Goal: Task Accomplishment & Management: Use online tool/utility

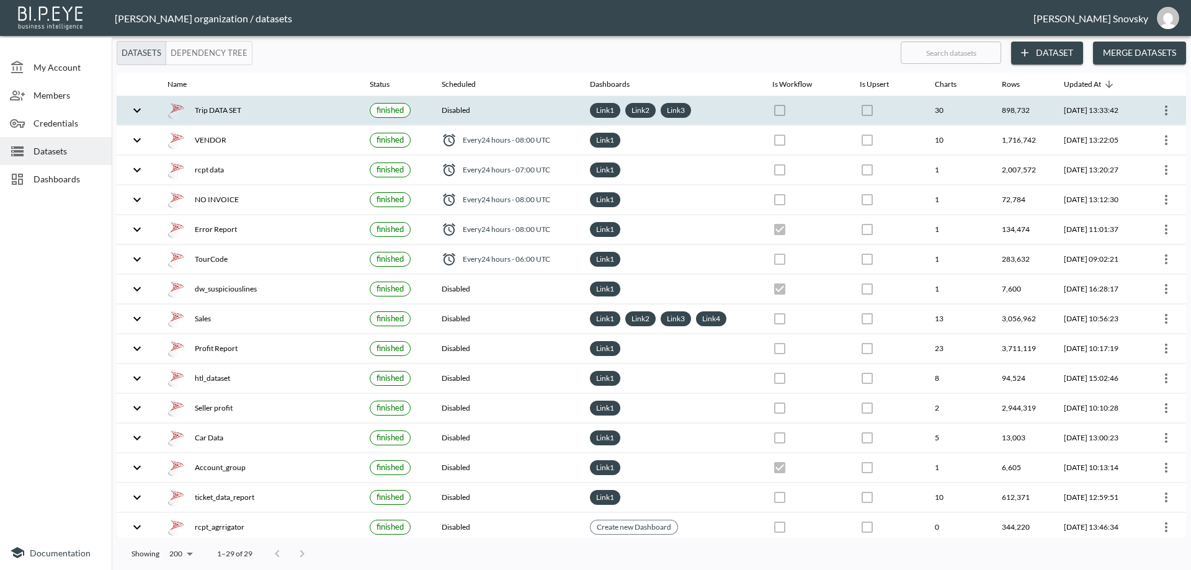
click at [1159, 114] on icon "more" at bounding box center [1166, 110] width 15 height 15
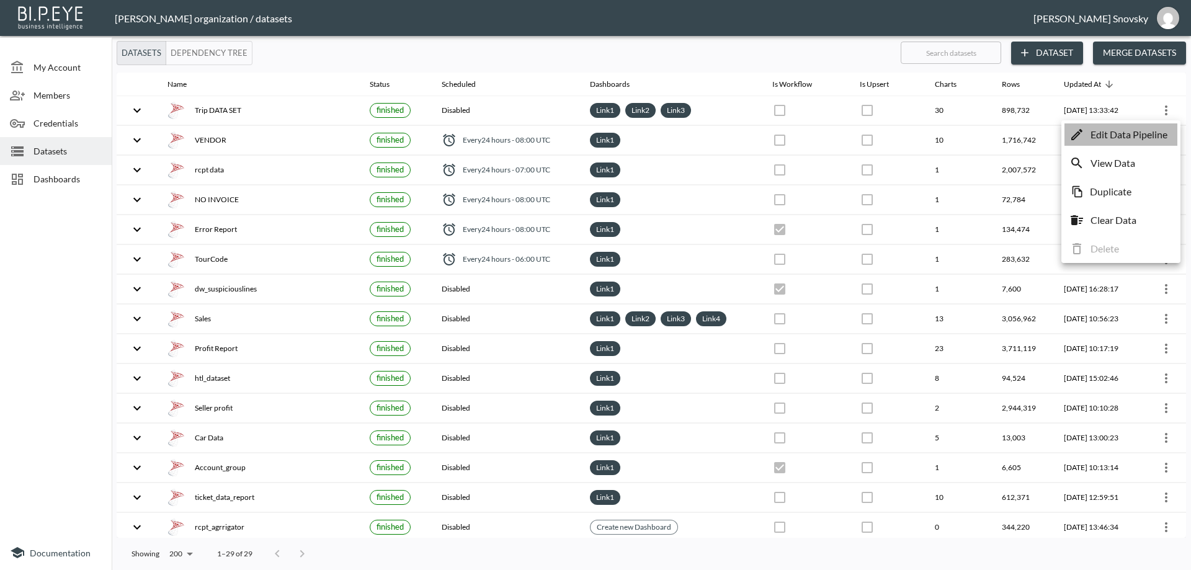
click at [1143, 132] on p "Edit Data Pipeline" at bounding box center [1129, 134] width 77 height 15
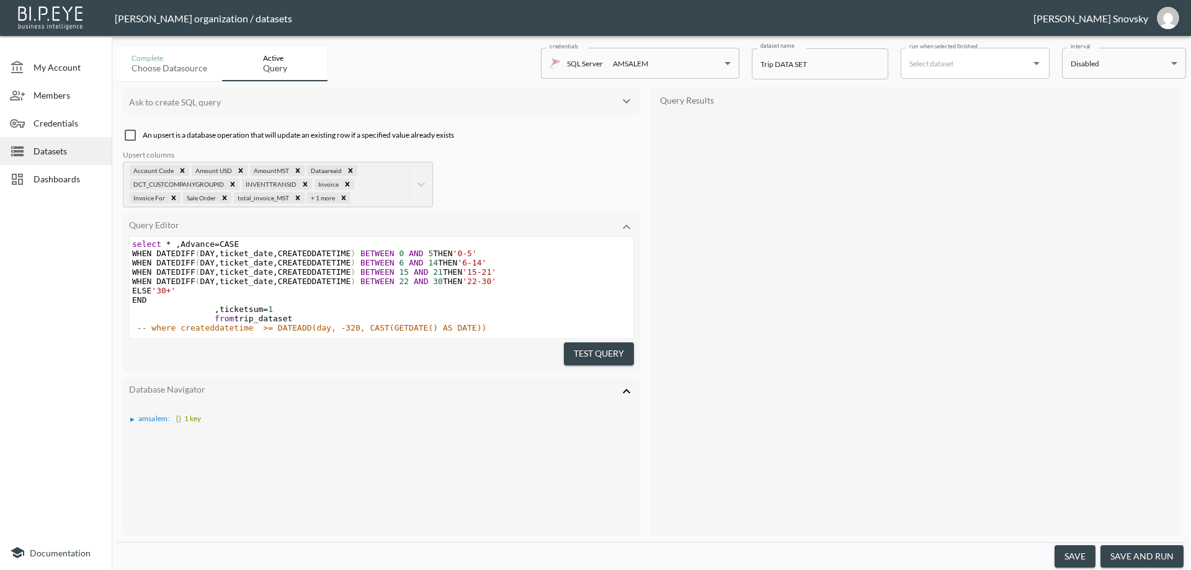
click at [1127, 556] on button "save and run" at bounding box center [1142, 556] width 83 height 23
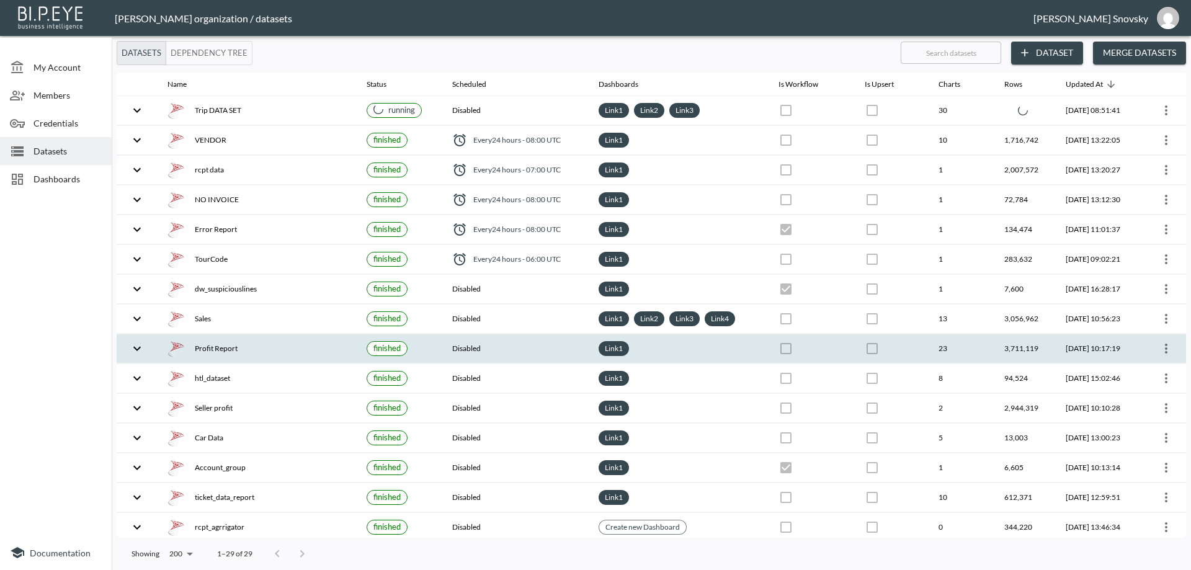
click at [1169, 349] on icon "more" at bounding box center [1166, 348] width 15 height 15
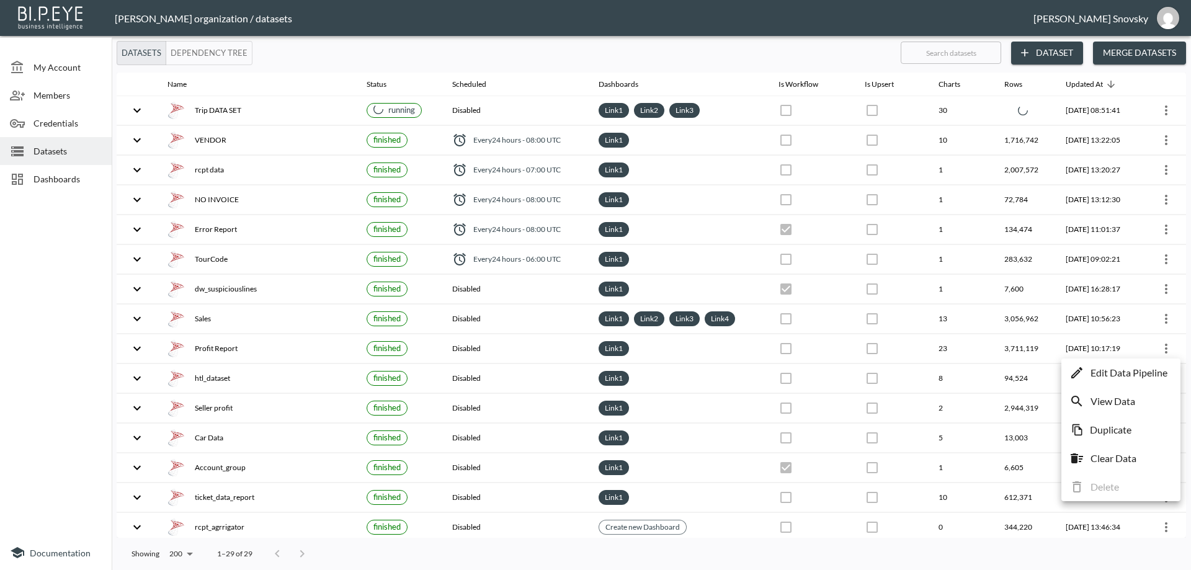
click at [1156, 372] on p "Edit Data Pipeline" at bounding box center [1129, 372] width 77 height 15
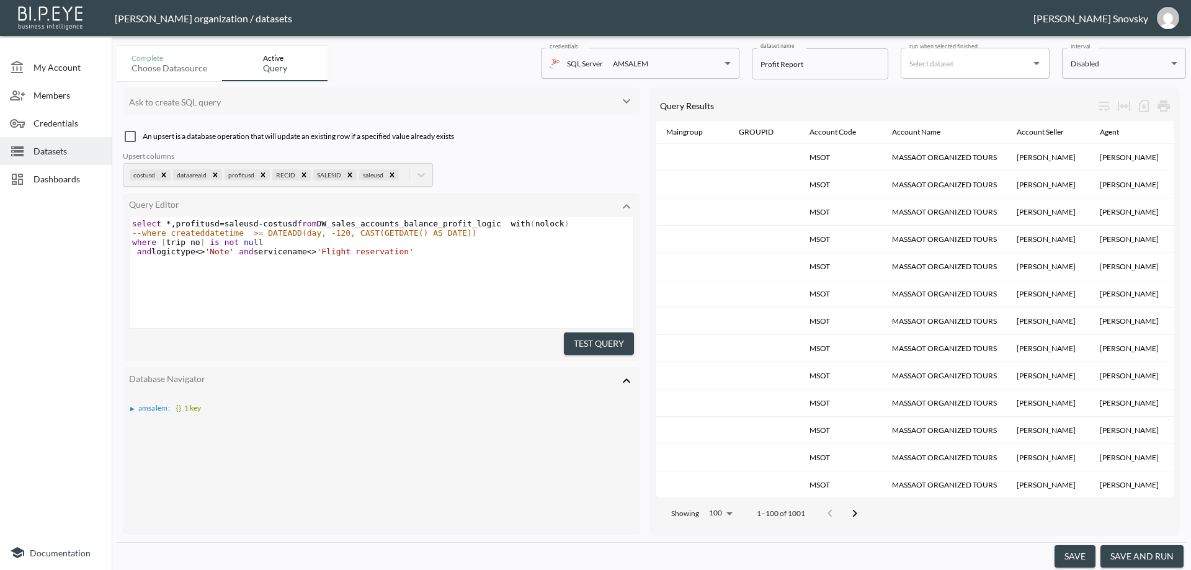
click at [1148, 557] on button "save and run" at bounding box center [1142, 556] width 83 height 23
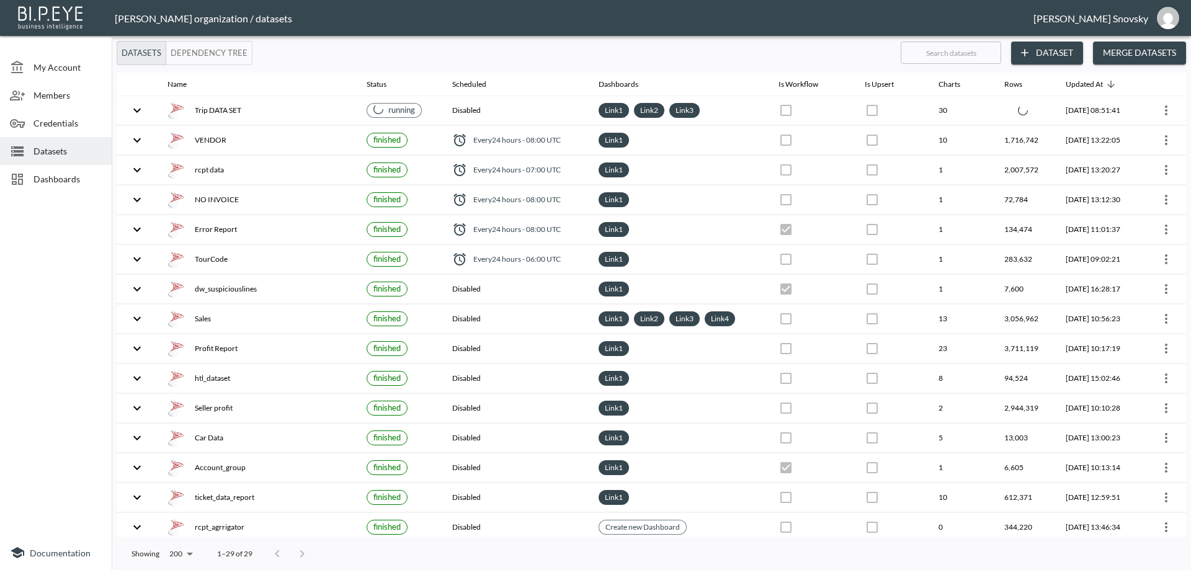
checkbox input "false"
checkbox input "true"
checkbox input "false"
checkbox input "true"
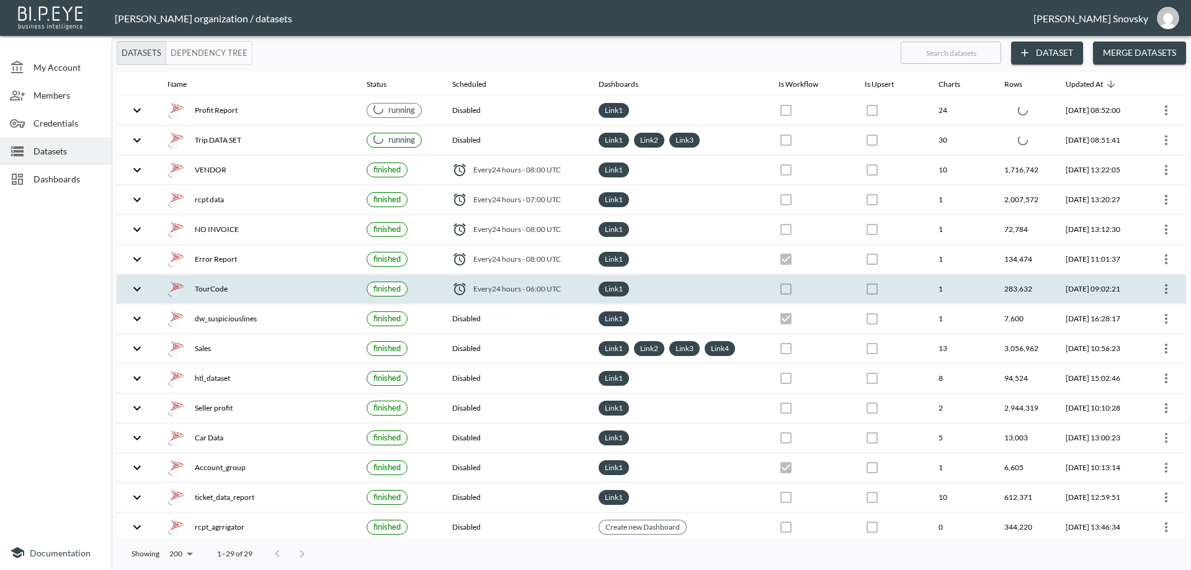
click at [286, 289] on div "TourCode" at bounding box center [257, 288] width 179 height 17
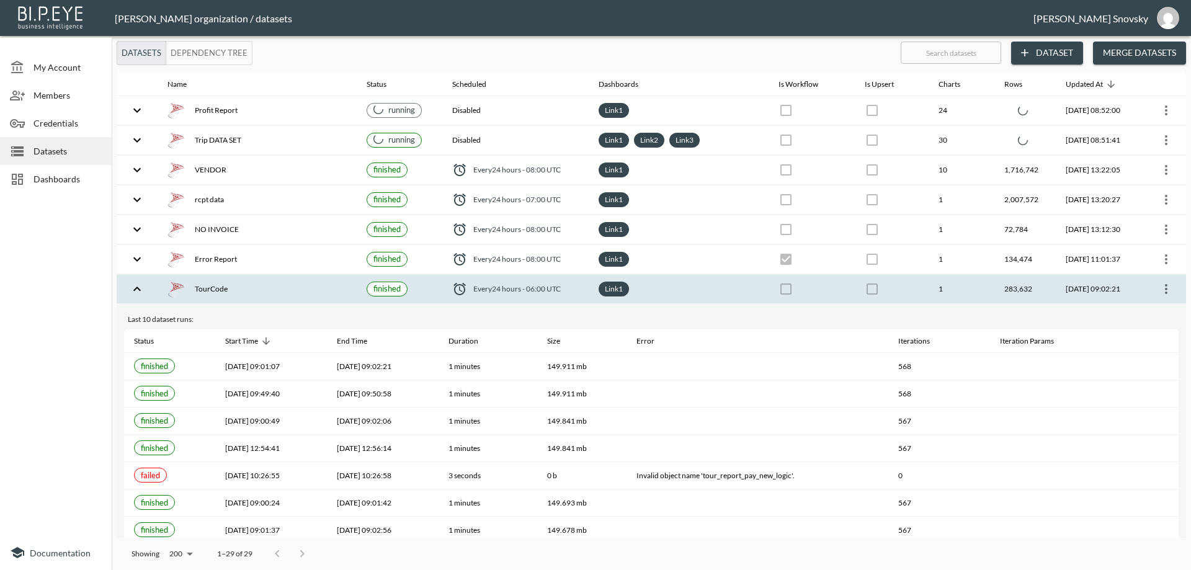
click at [1159, 294] on icon "more" at bounding box center [1166, 289] width 15 height 15
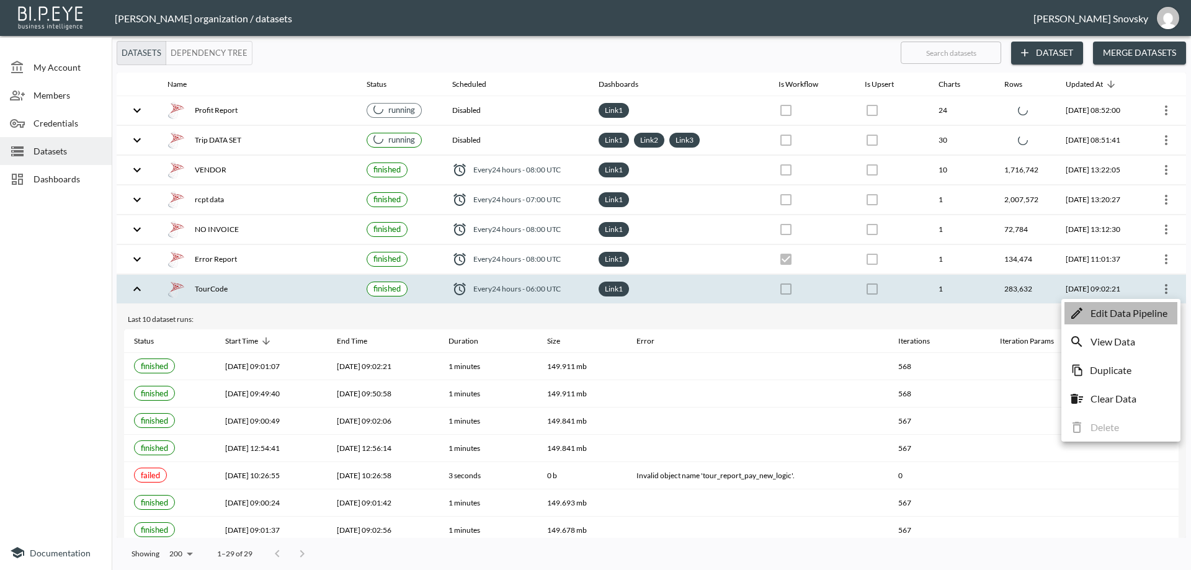
click at [1158, 313] on p "Edit Data Pipeline" at bounding box center [1129, 313] width 77 height 15
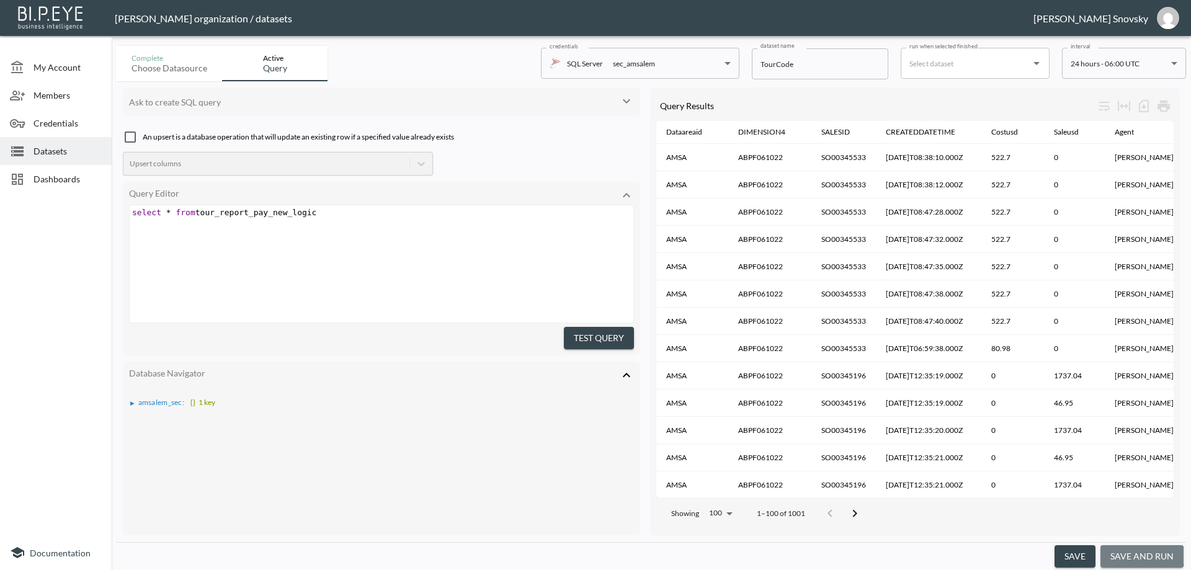
click at [1141, 556] on button "save and run" at bounding box center [1142, 556] width 83 height 23
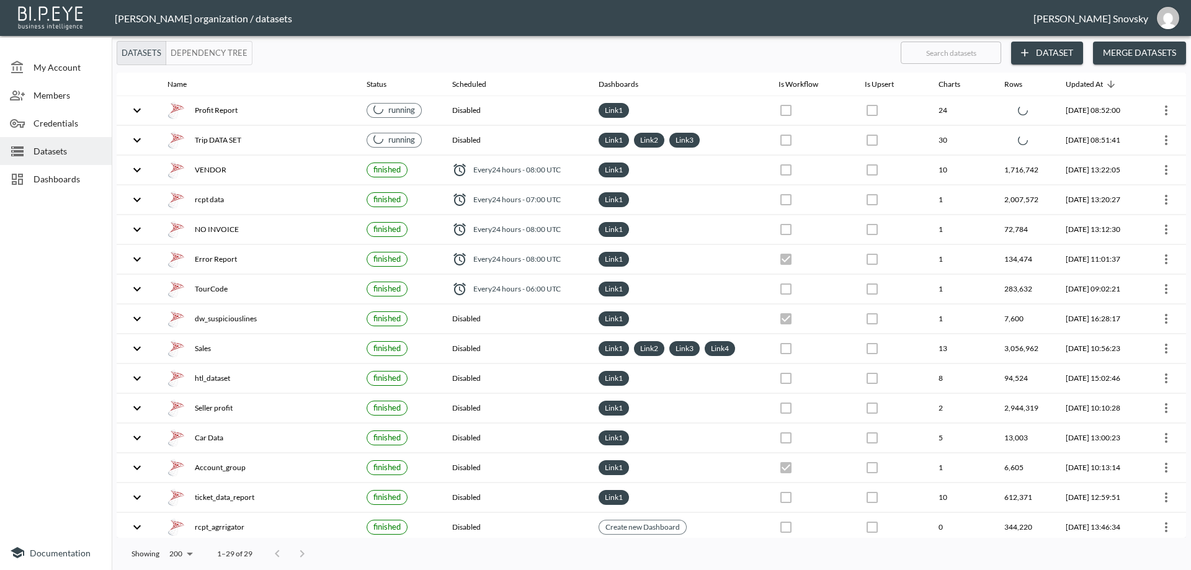
checkbox input "false"
checkbox input "true"
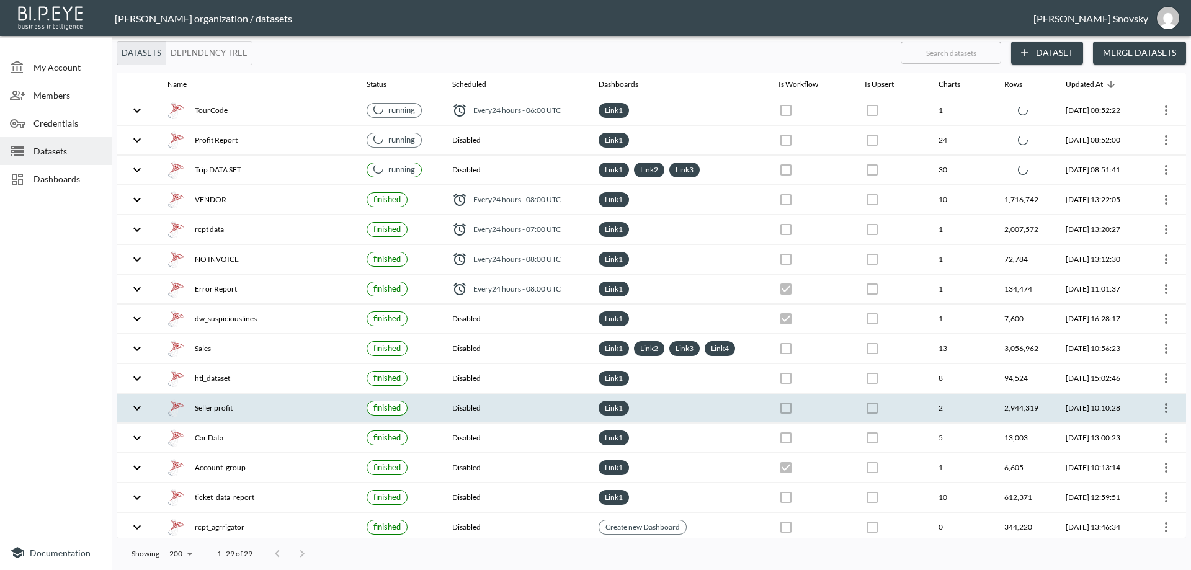
click at [294, 418] on th "Seller profit" at bounding box center [257, 408] width 199 height 29
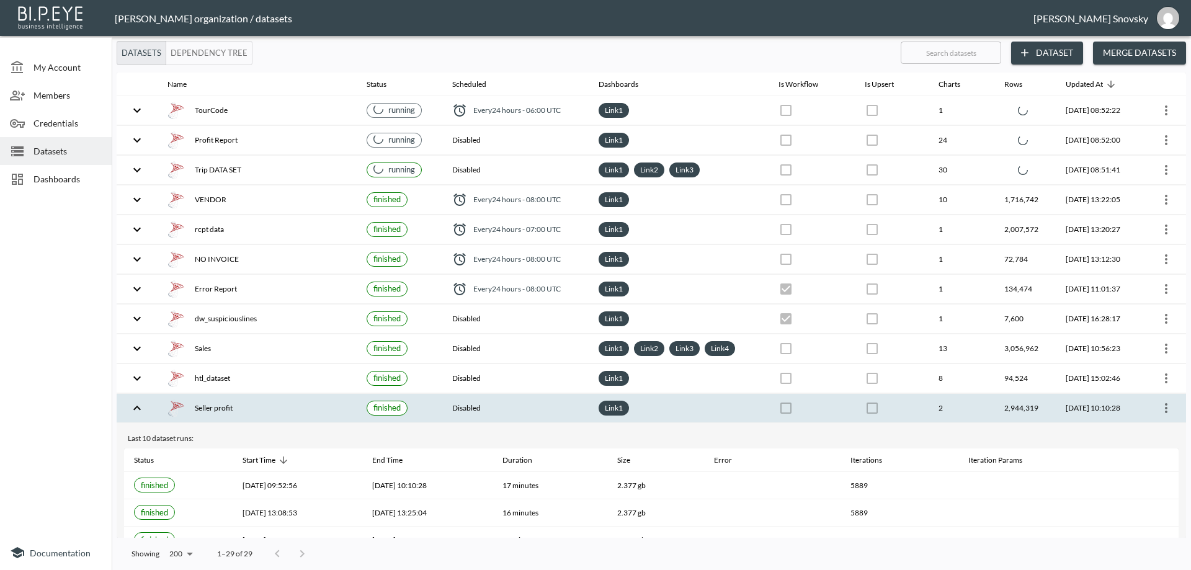
click at [294, 418] on th "Seller profit" at bounding box center [257, 408] width 199 height 29
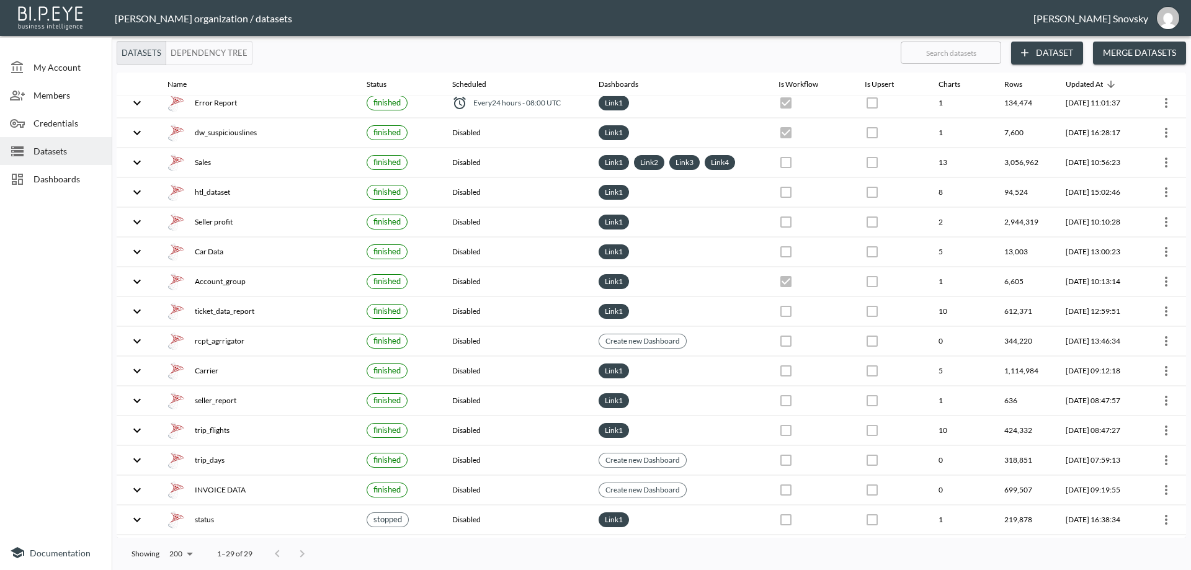
scroll to position [422, 0]
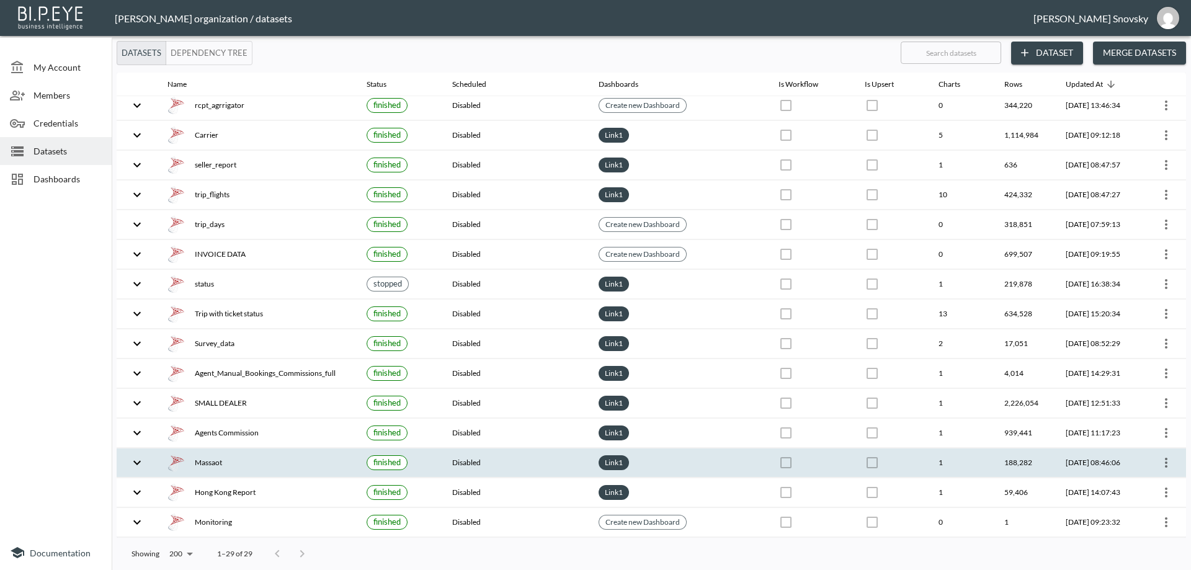
click at [1056, 457] on th "2024-03-07, 08:46:06" at bounding box center [1098, 463] width 85 height 29
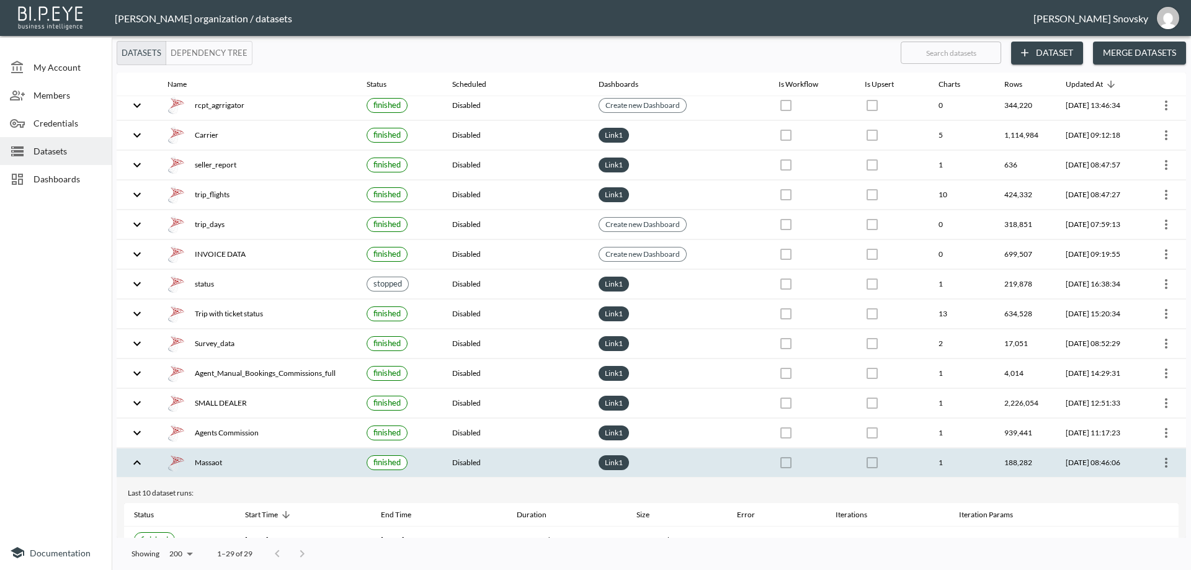
click at [1168, 458] on icon "more" at bounding box center [1166, 462] width 15 height 15
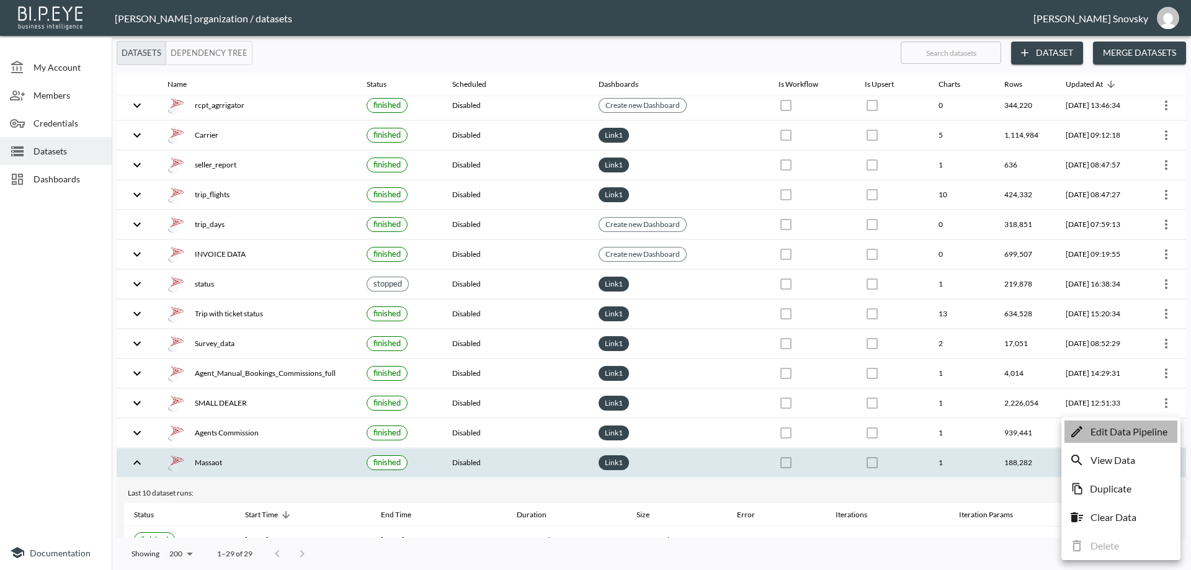
click at [1107, 434] on p "Edit Data Pipeline" at bounding box center [1129, 431] width 77 height 15
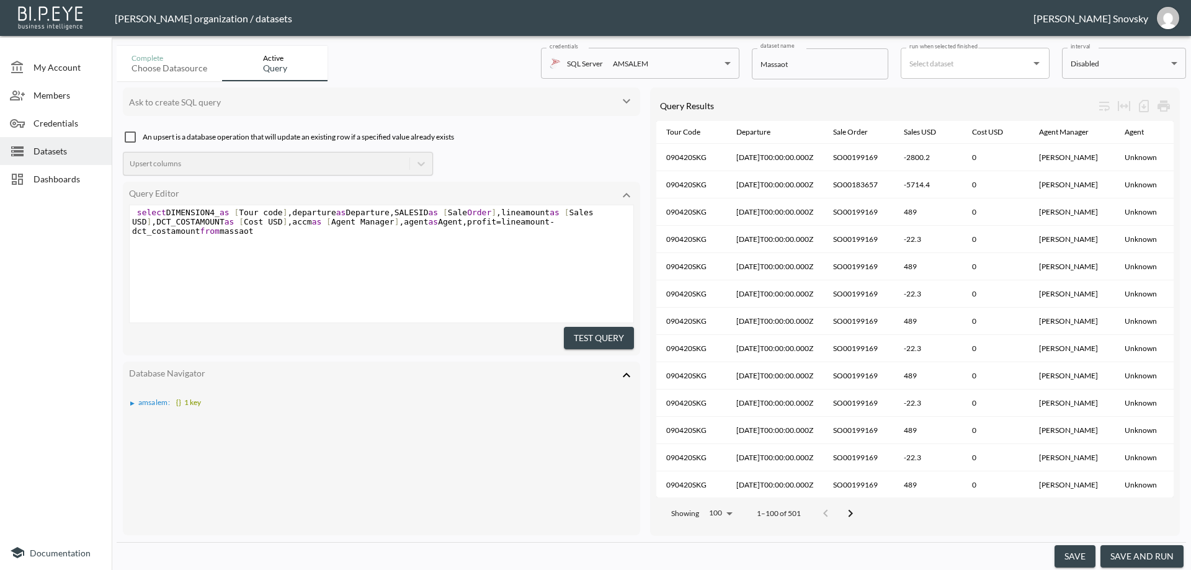
click at [63, 148] on span "Datasets" at bounding box center [68, 151] width 68 height 13
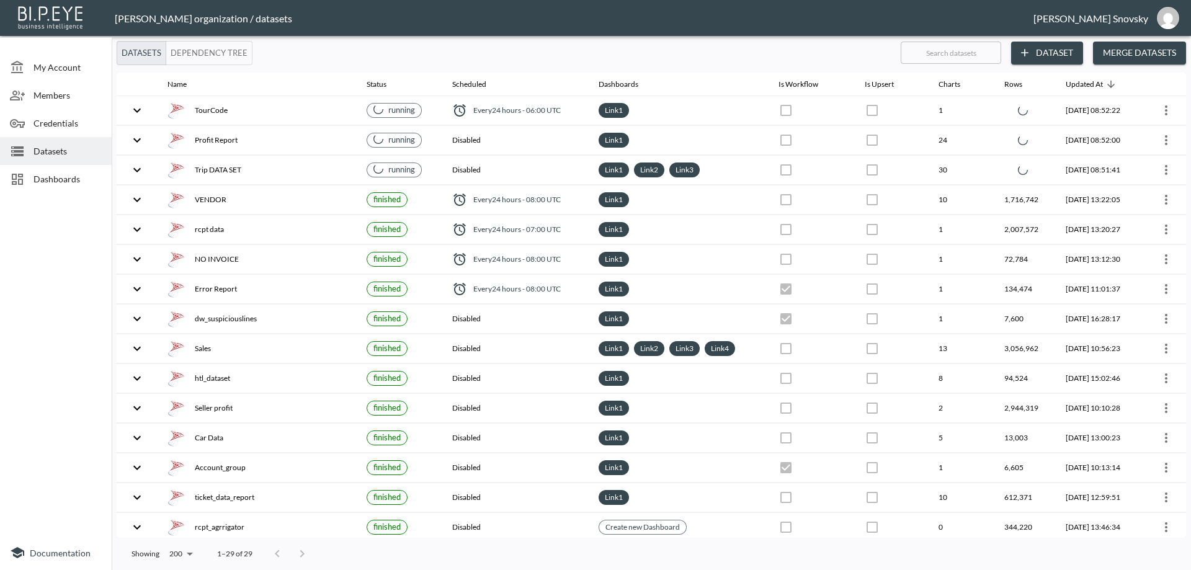
scroll to position [422, 0]
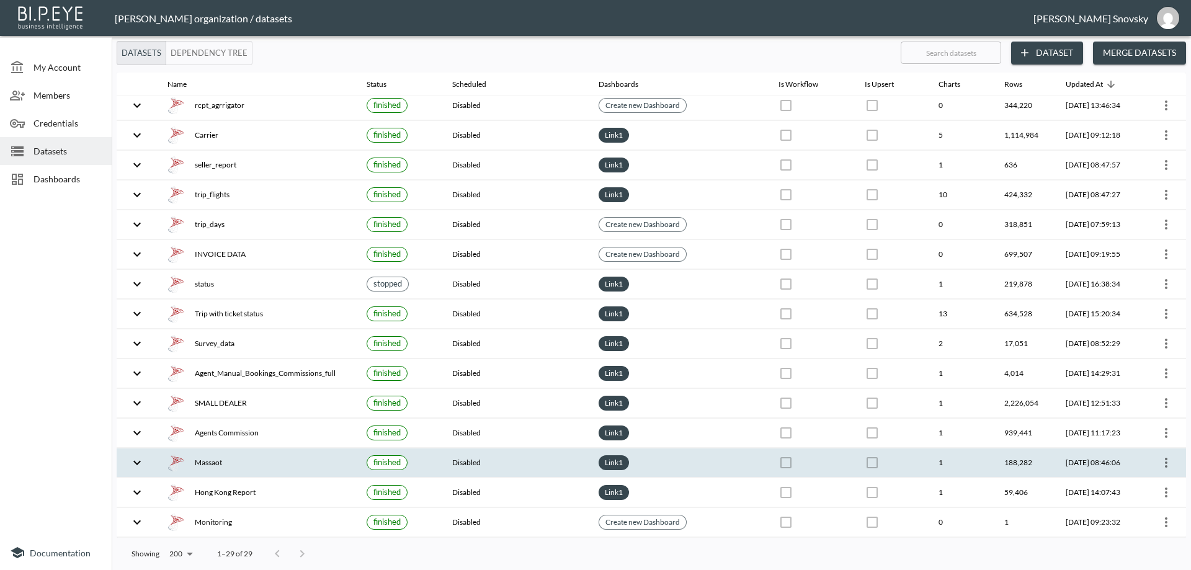
click at [248, 457] on div "Massaot" at bounding box center [257, 462] width 179 height 17
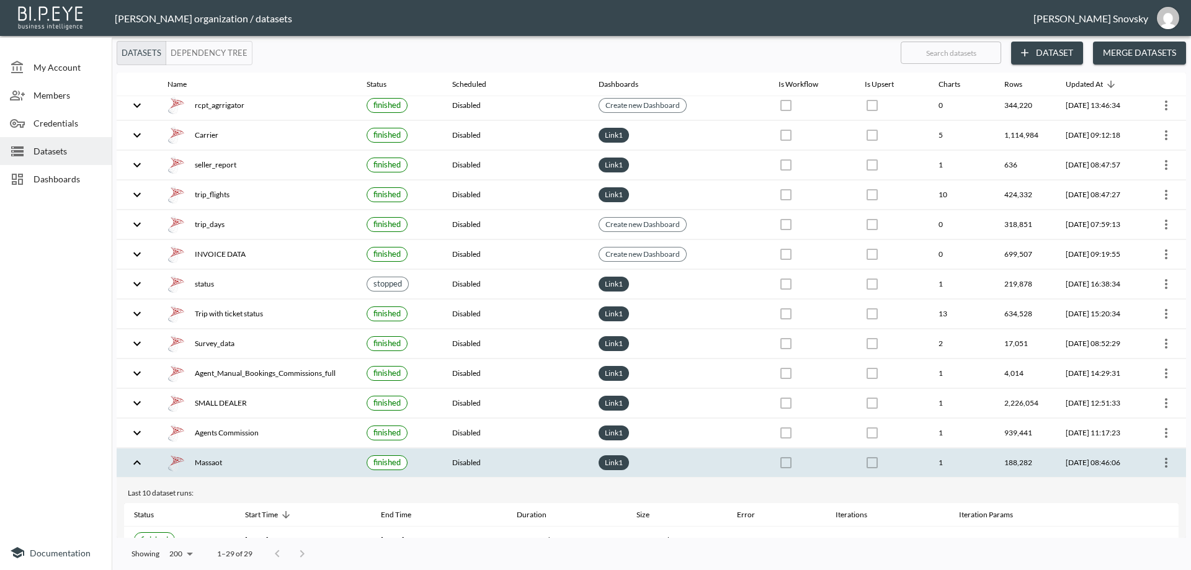
click at [1165, 473] on th at bounding box center [1163, 463] width 45 height 29
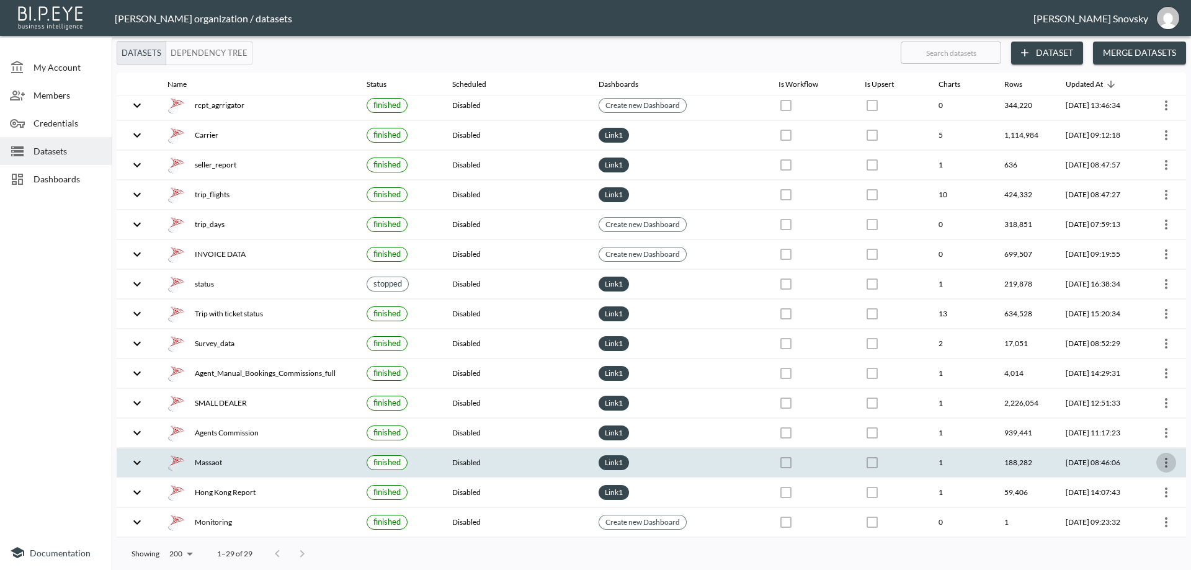
click at [1166, 470] on icon "more" at bounding box center [1166, 462] width 15 height 15
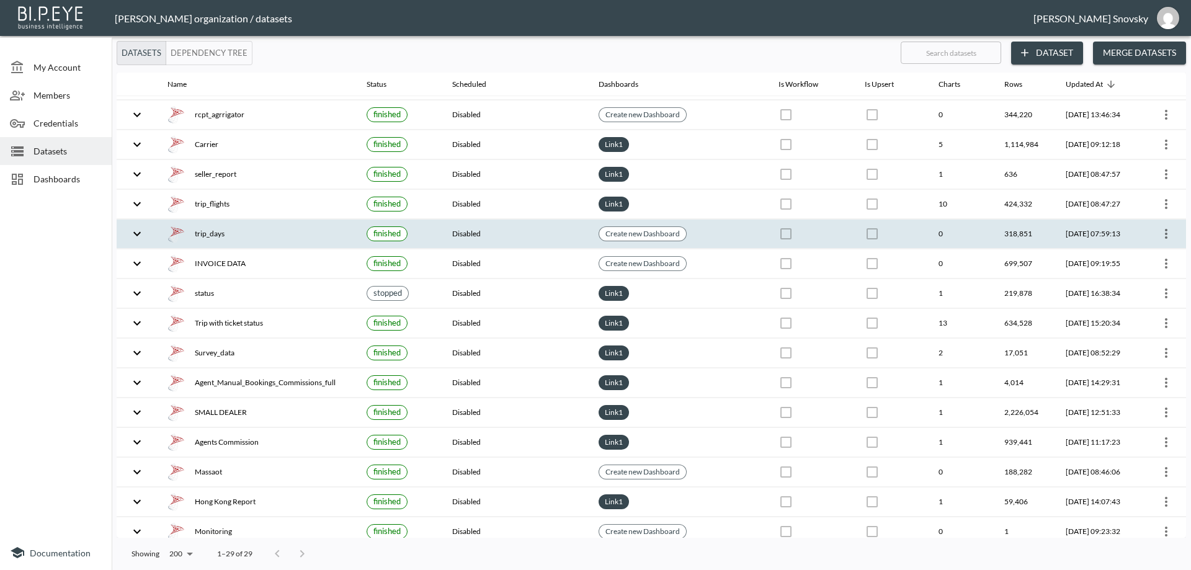
scroll to position [422, 0]
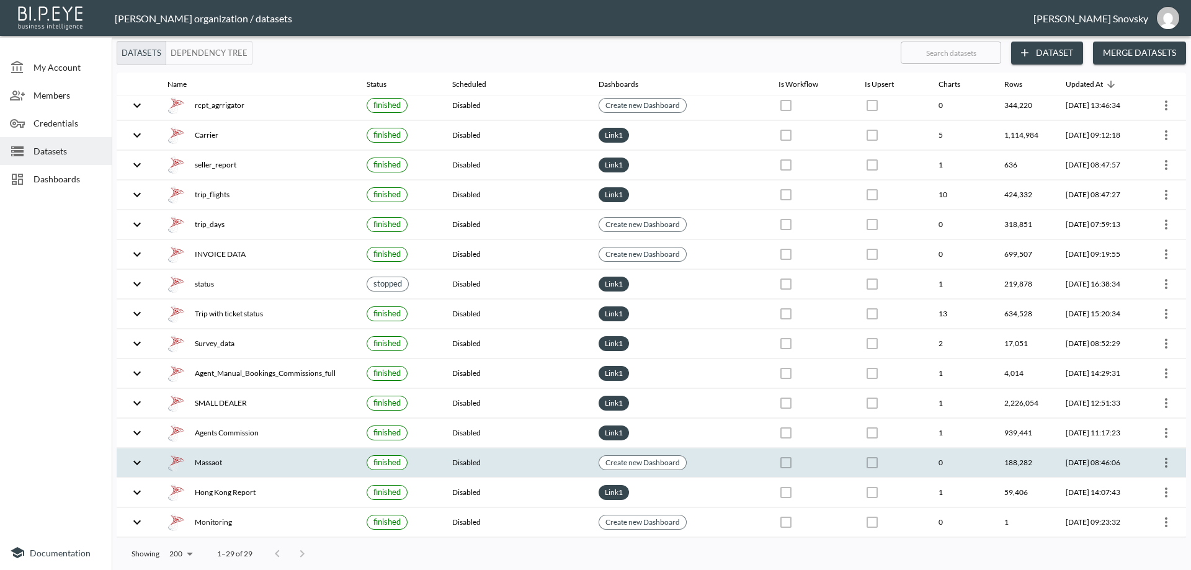
click at [1168, 465] on icon "more" at bounding box center [1166, 462] width 15 height 15
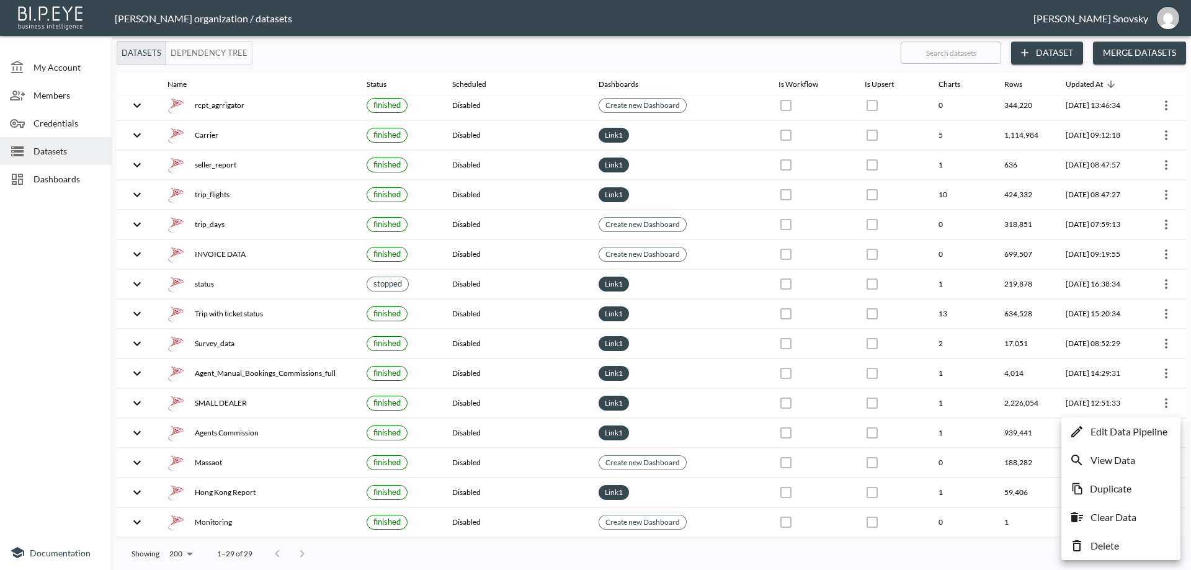
click at [1112, 548] on p "Delete" at bounding box center [1105, 545] width 29 height 15
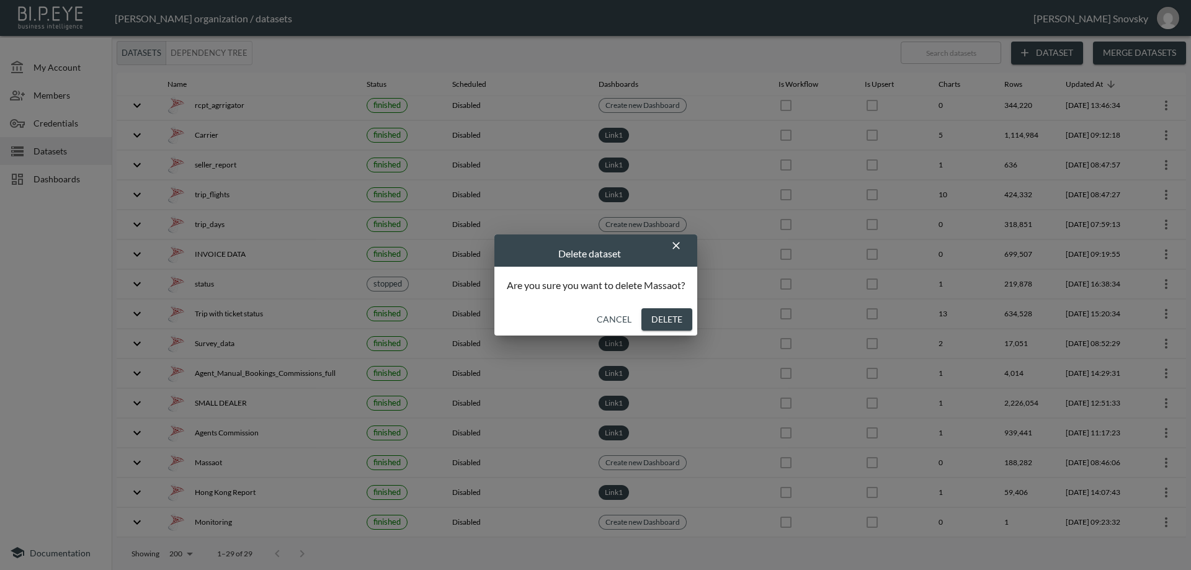
click at [649, 316] on button "Delete" at bounding box center [666, 319] width 51 height 23
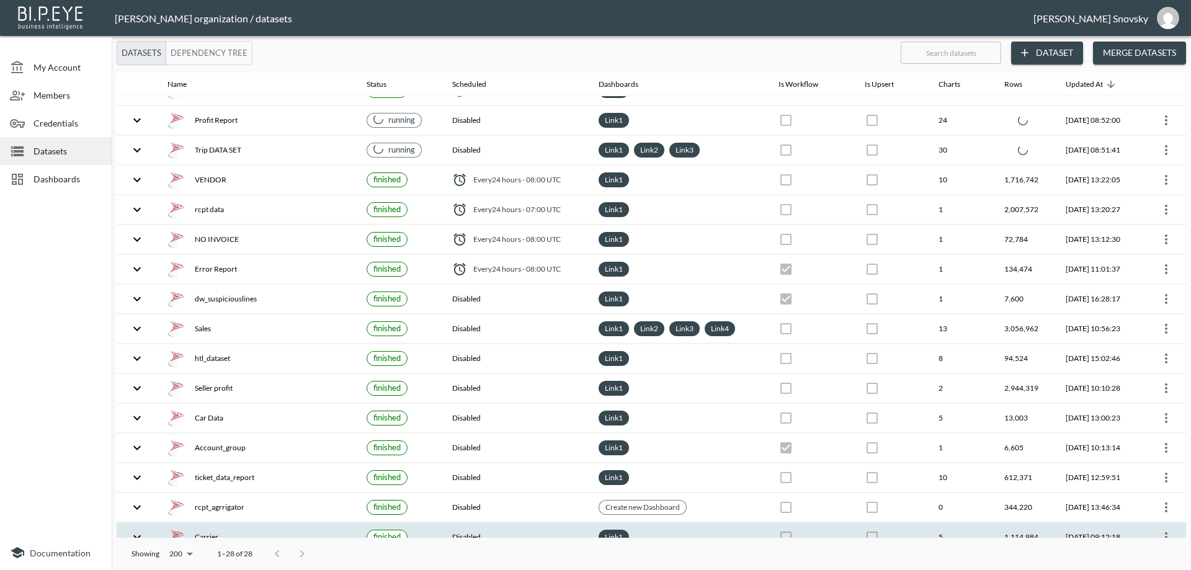
scroll to position [0, 0]
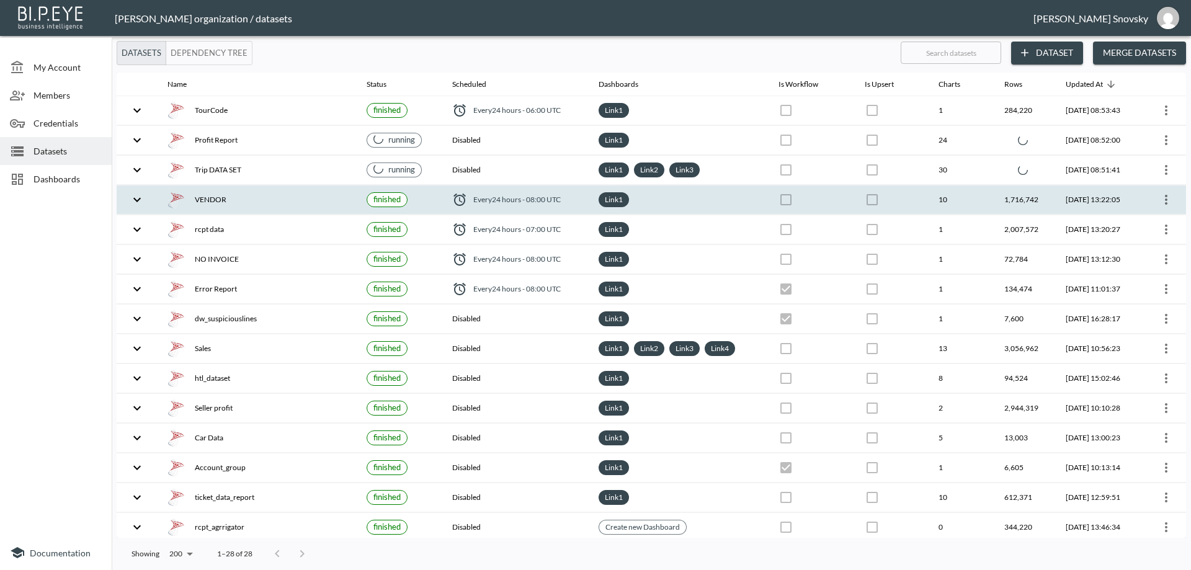
click at [326, 201] on div "VENDOR" at bounding box center [257, 199] width 179 height 17
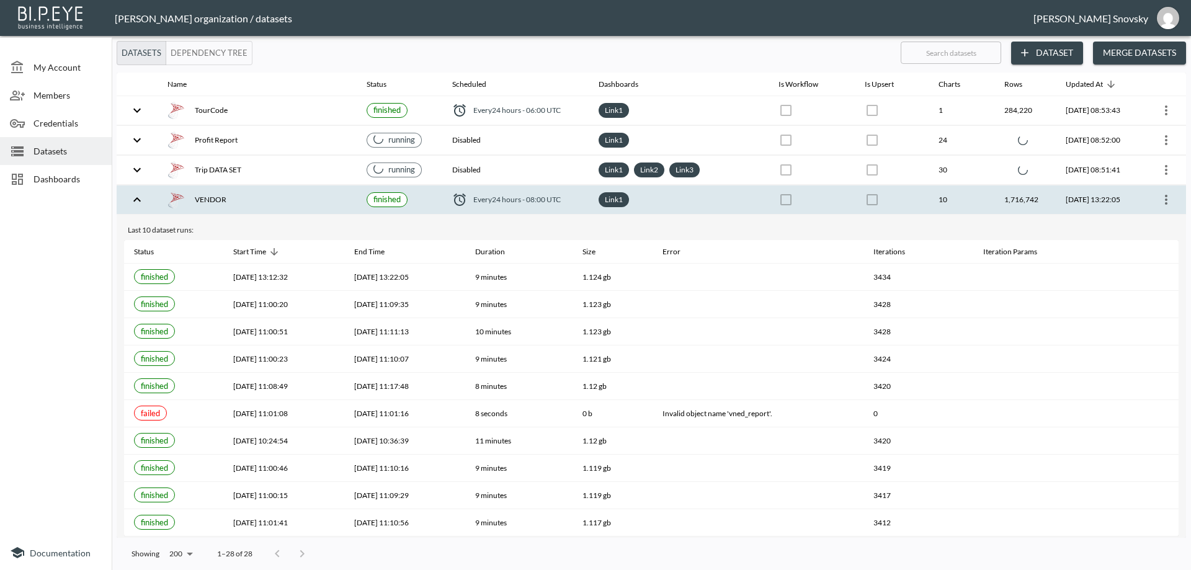
click at [325, 199] on div "VENDOR" at bounding box center [257, 199] width 179 height 17
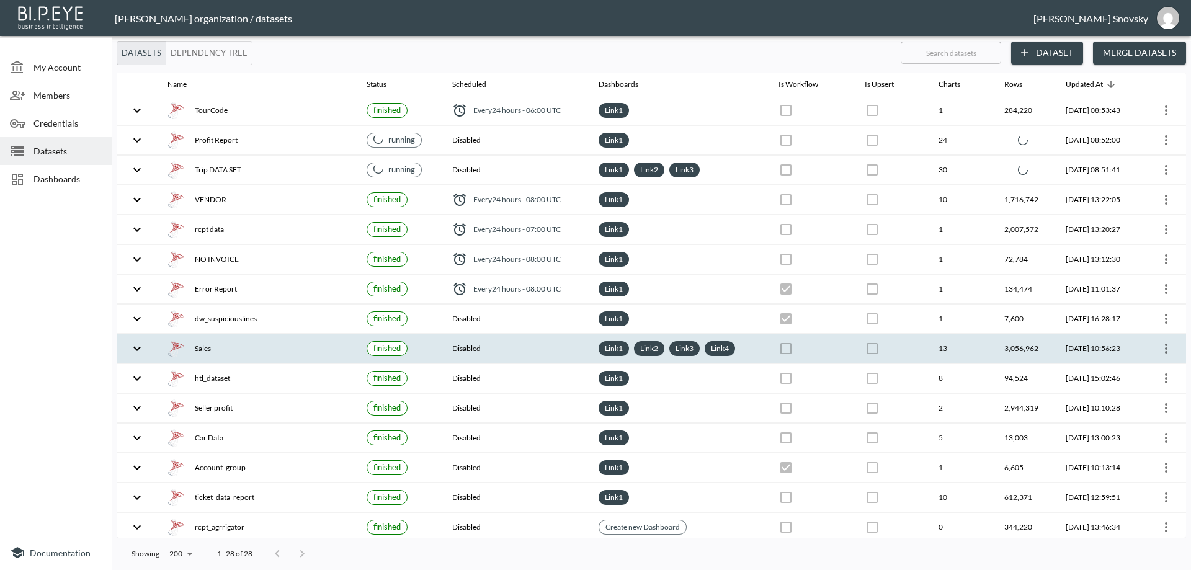
click at [318, 344] on div "Sales" at bounding box center [257, 348] width 179 height 17
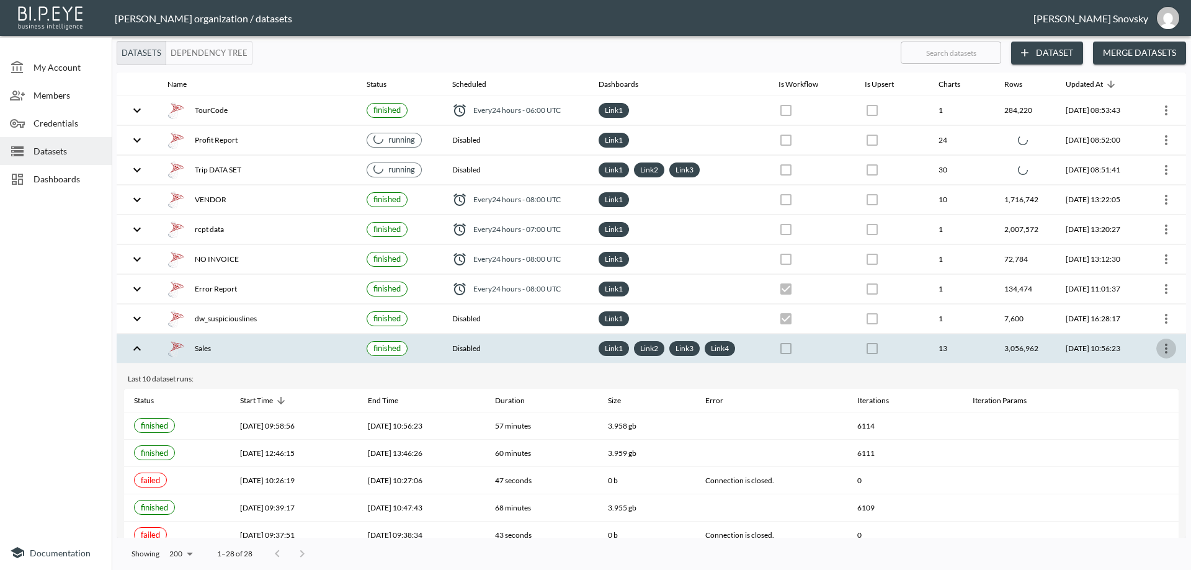
click at [1165, 347] on icon "more" at bounding box center [1166, 349] width 2 height 10
click at [1143, 372] on p "Edit Data Pipeline" at bounding box center [1129, 372] width 77 height 15
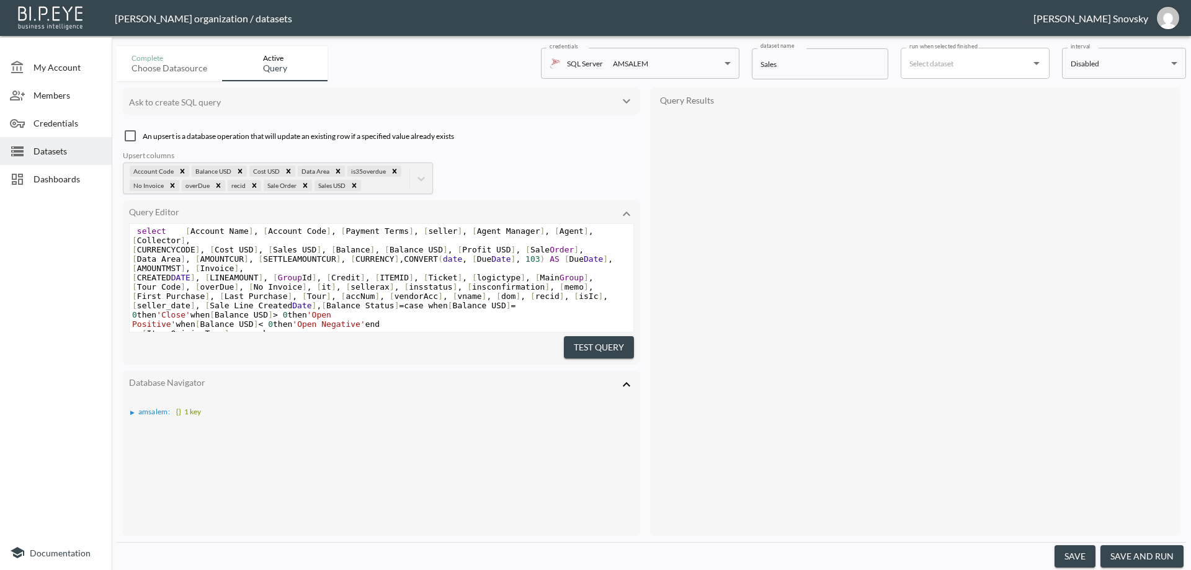
drag, startPoint x: 601, startPoint y: 346, endPoint x: 781, endPoint y: 411, distance: 192.1
click at [600, 346] on button "Test Query" at bounding box center [599, 347] width 70 height 23
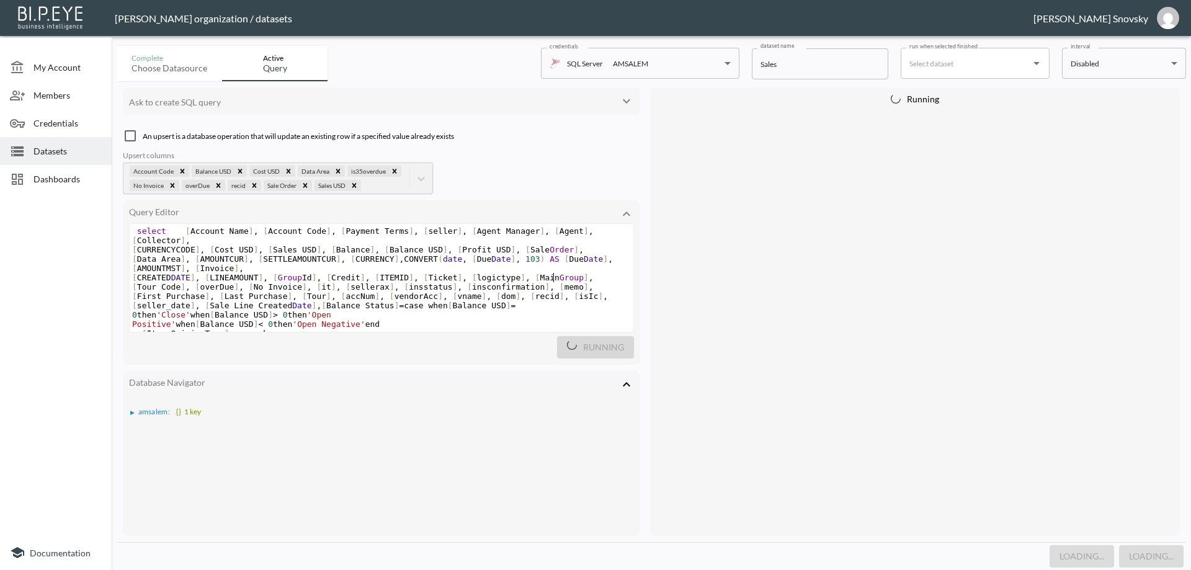
click at [579, 282] on pre "[ Tour Code ] , [ overDue ] , [ No Invoice ] , [ it ] , [ sellerax ] , [ inssta…" at bounding box center [382, 286] width 504 height 9
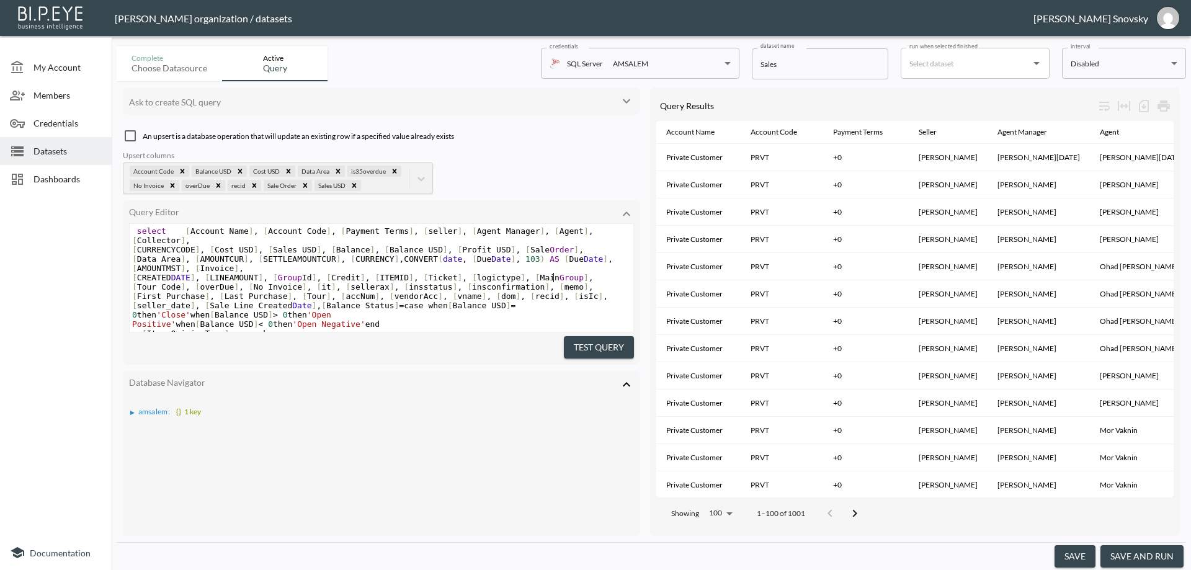
scroll to position [96, 0]
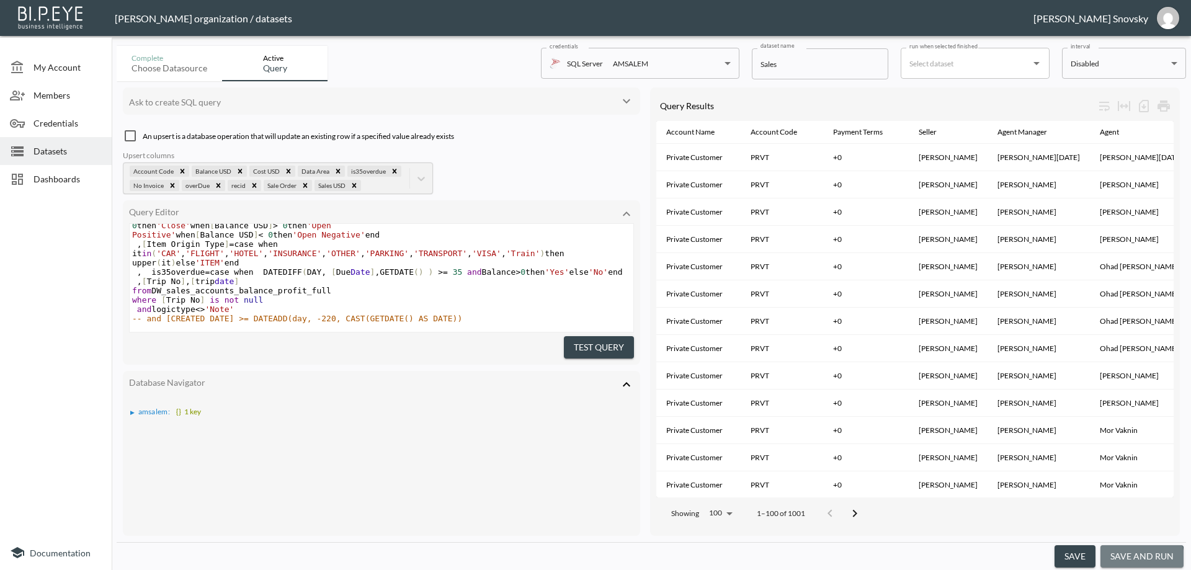
click at [1137, 558] on button "save and run" at bounding box center [1142, 556] width 83 height 23
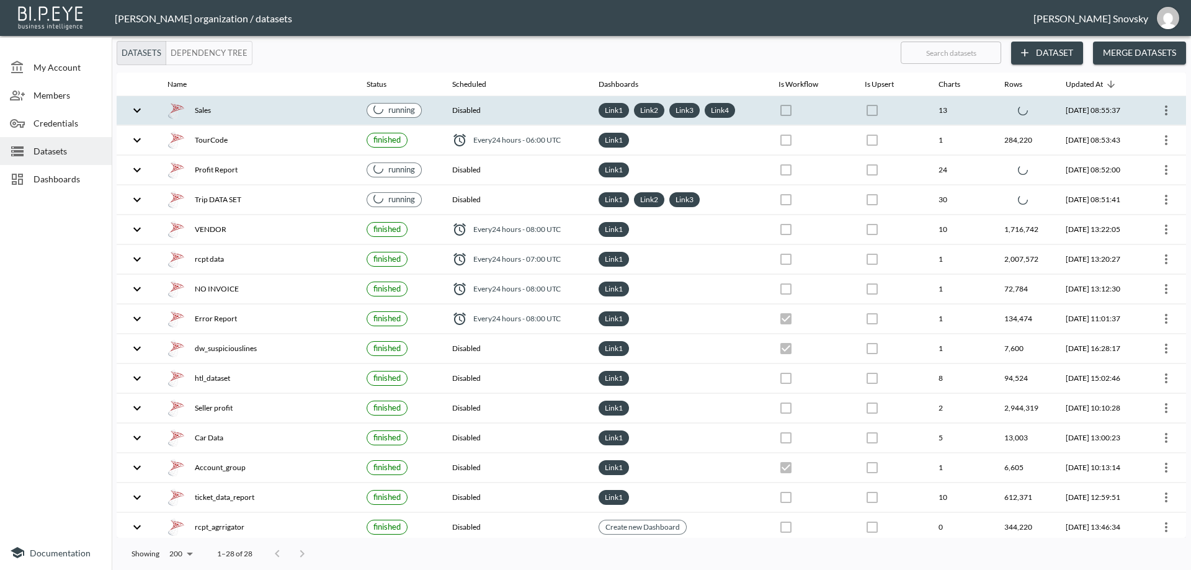
click at [287, 112] on div "Sales" at bounding box center [257, 110] width 179 height 17
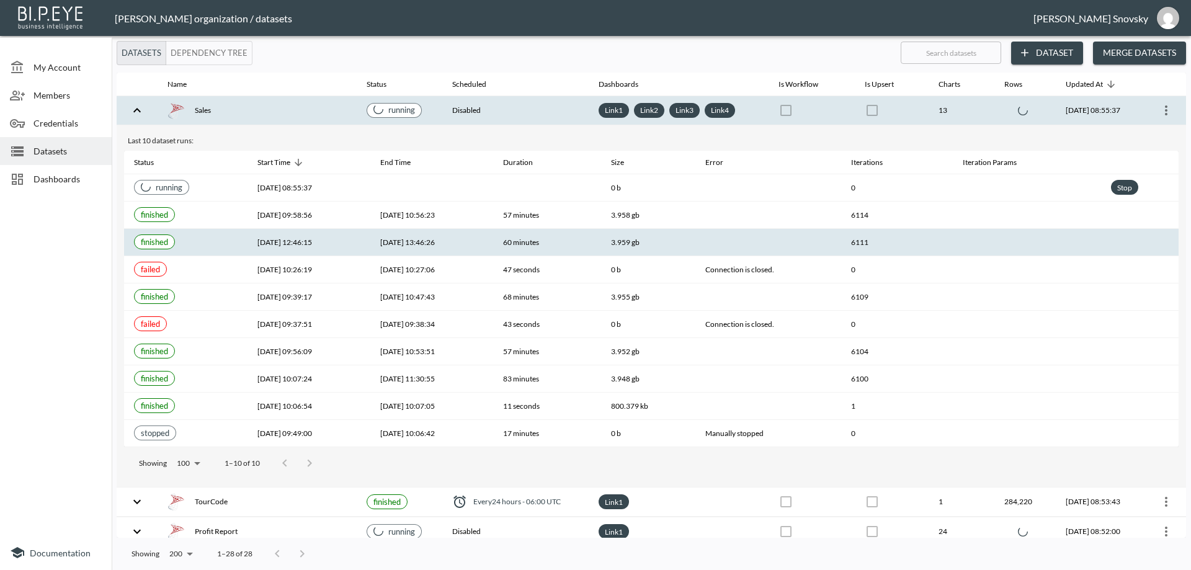
scroll to position [124, 0]
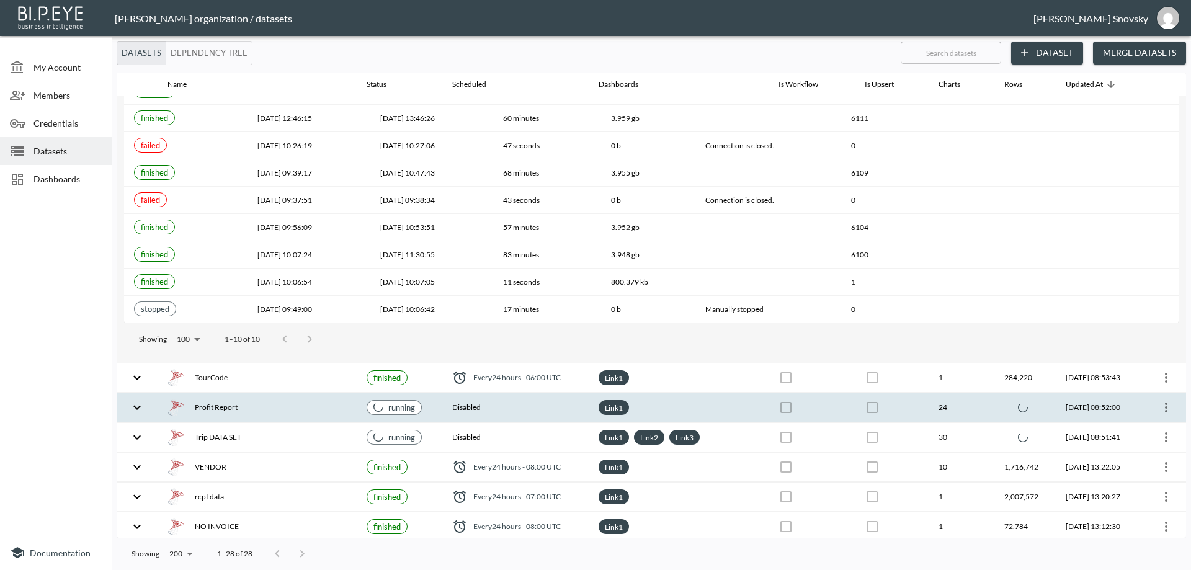
click at [455, 405] on th "Disabled" at bounding box center [515, 407] width 146 height 29
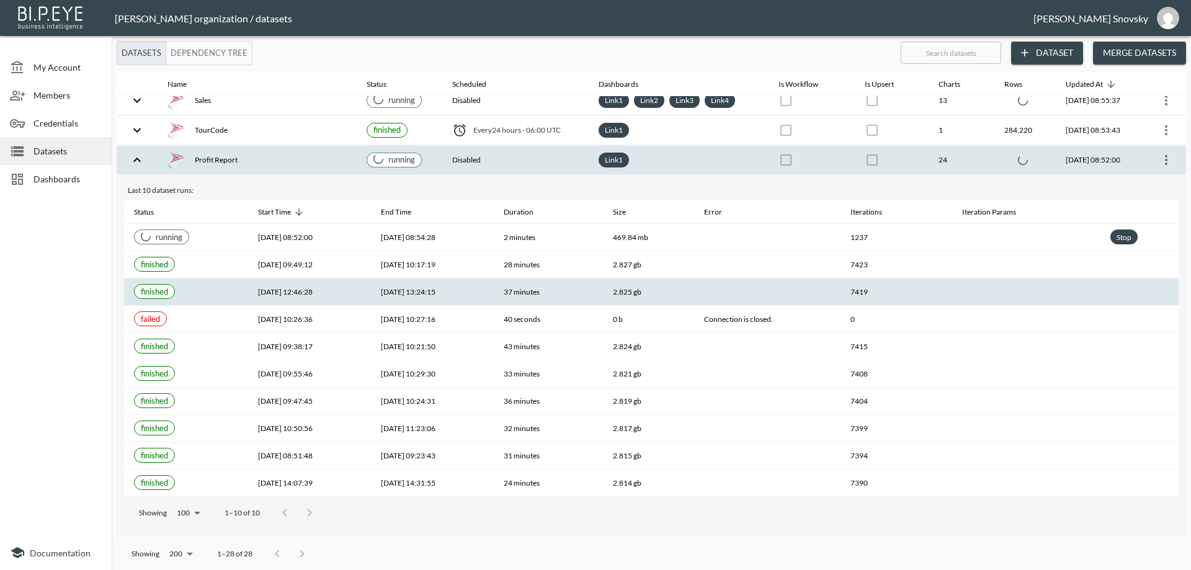
scroll to position [0, 0]
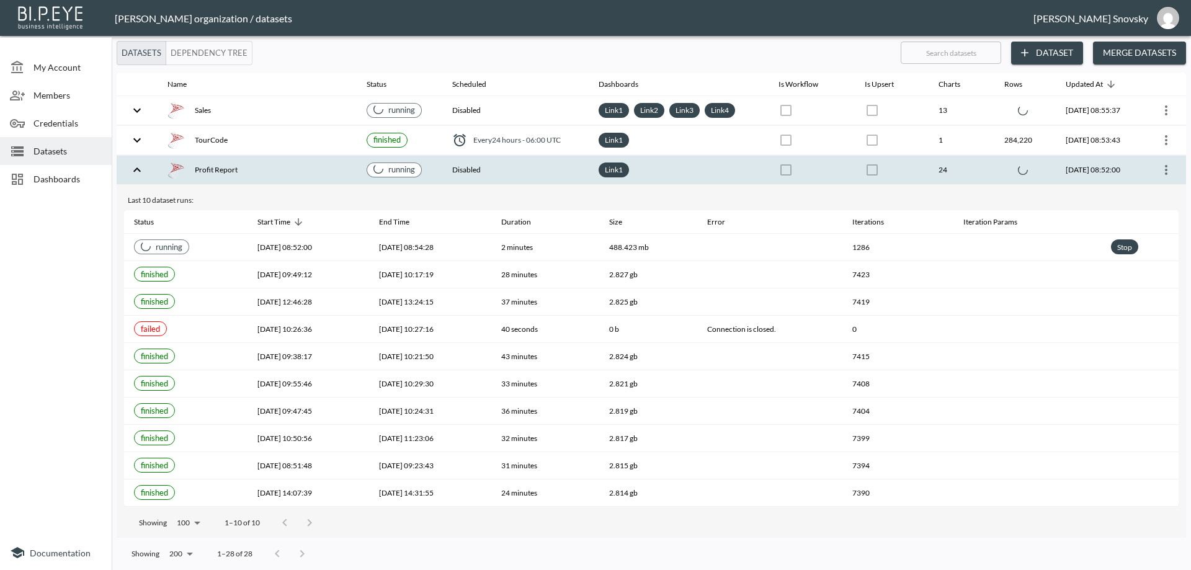
click at [280, 170] on div "Profit Report" at bounding box center [257, 169] width 179 height 17
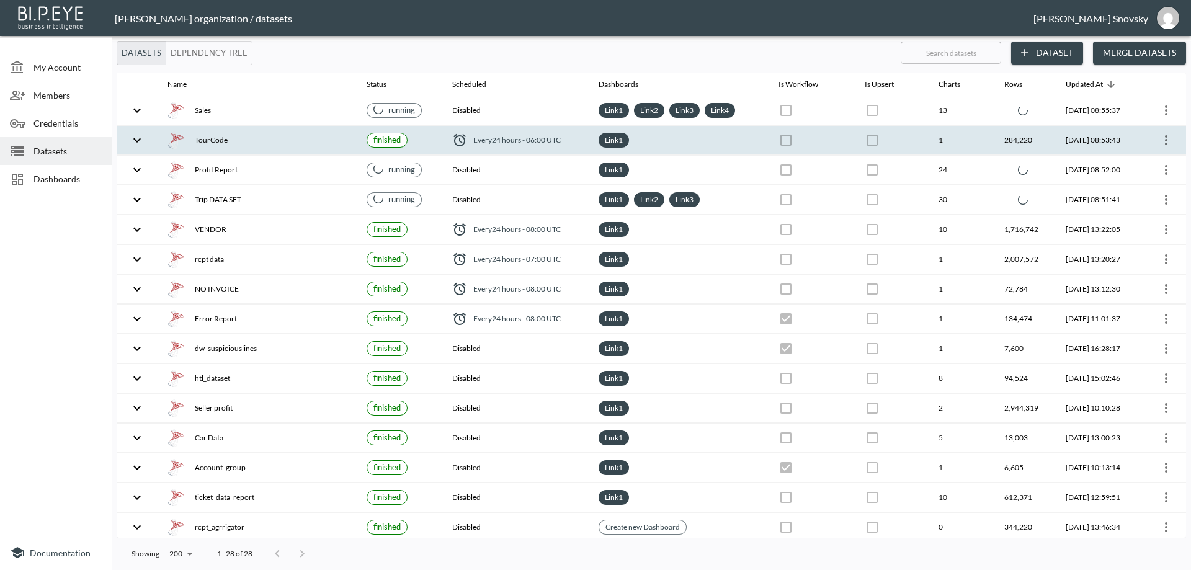
click at [282, 140] on div "TourCode" at bounding box center [257, 140] width 179 height 17
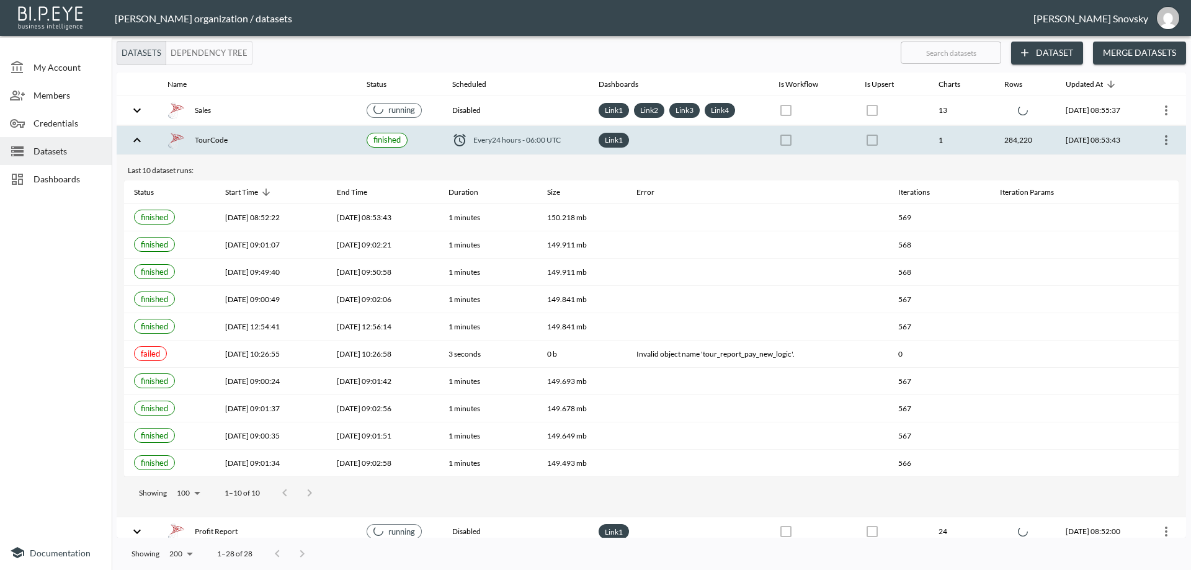
click at [282, 140] on div "TourCode" at bounding box center [257, 140] width 179 height 17
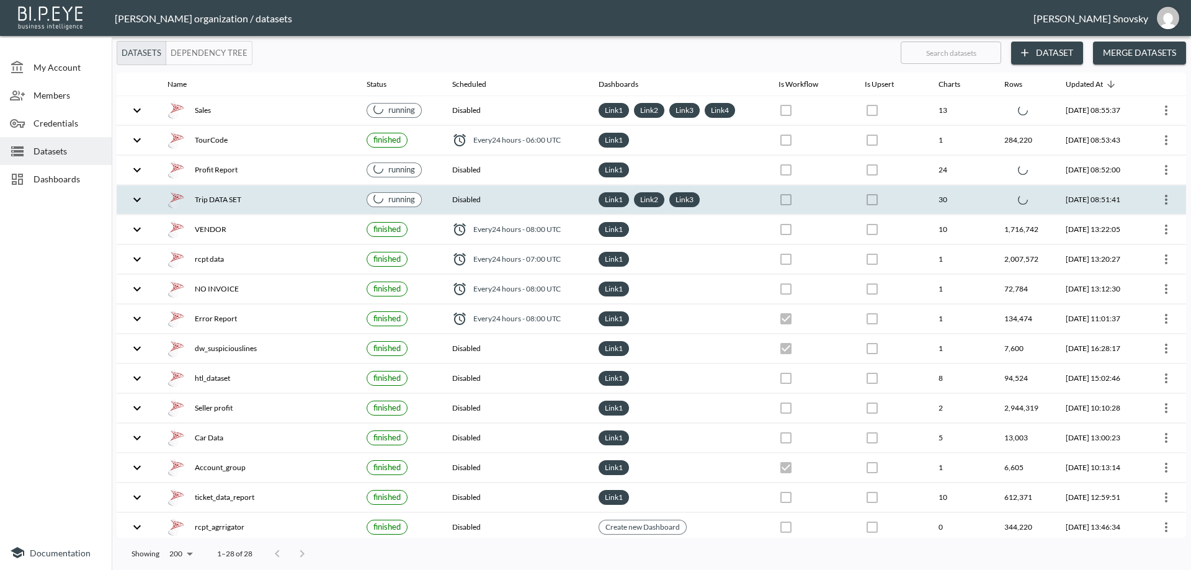
click at [278, 199] on div "Trip DATA SET" at bounding box center [257, 199] width 179 height 17
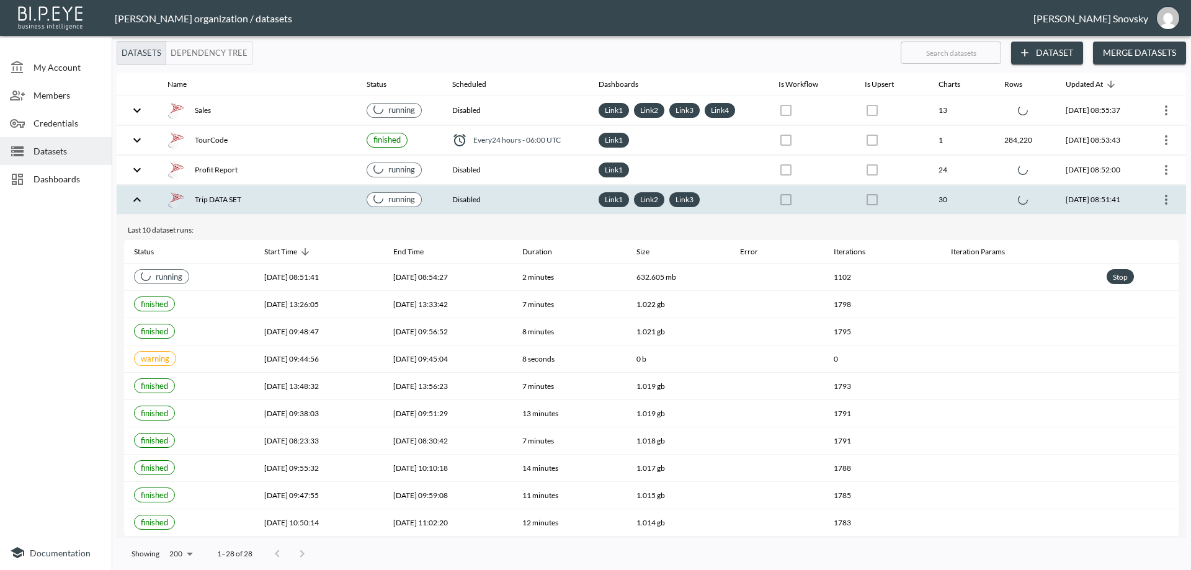
click at [278, 197] on div "Trip DATA SET" at bounding box center [257, 199] width 179 height 17
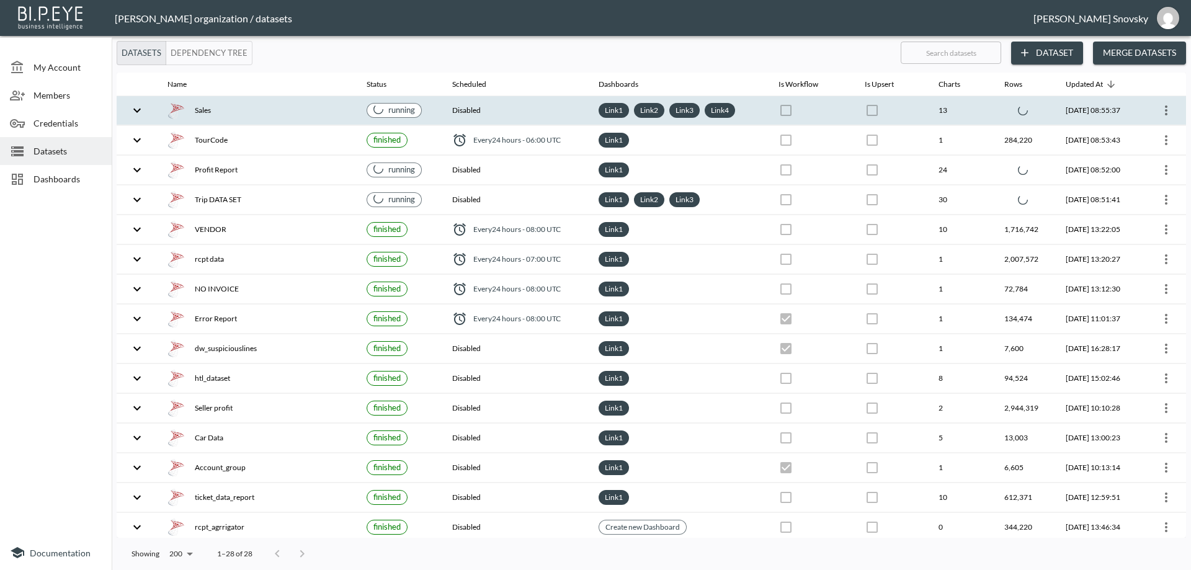
click at [296, 110] on div "Sales" at bounding box center [257, 110] width 179 height 17
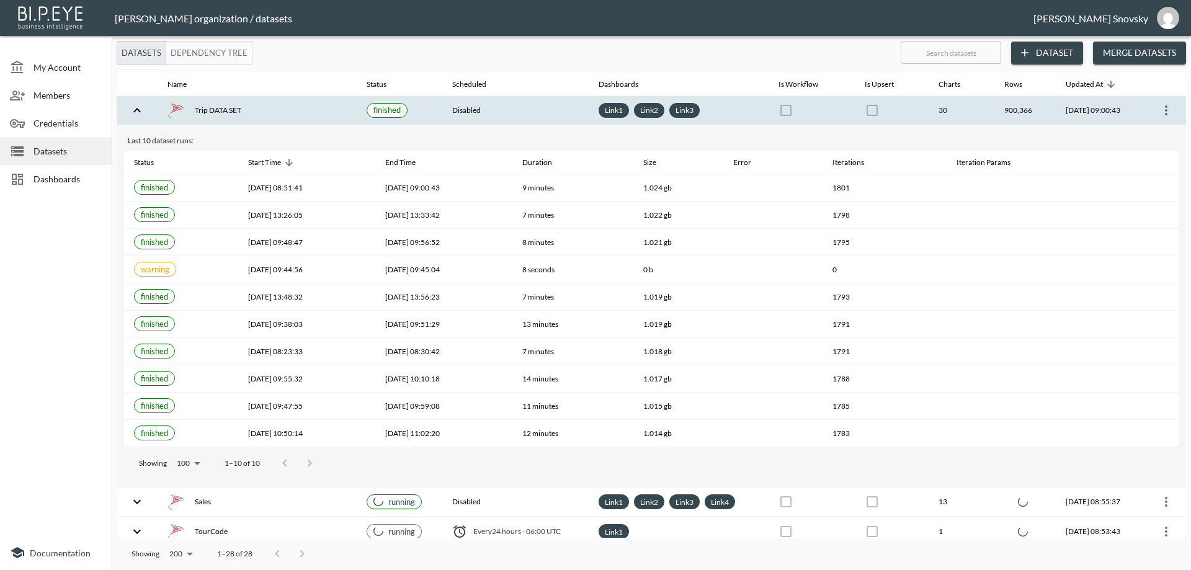
click at [303, 112] on div "Trip DATA SET" at bounding box center [257, 110] width 179 height 17
